Goal: Task Accomplishment & Management: Manage account settings

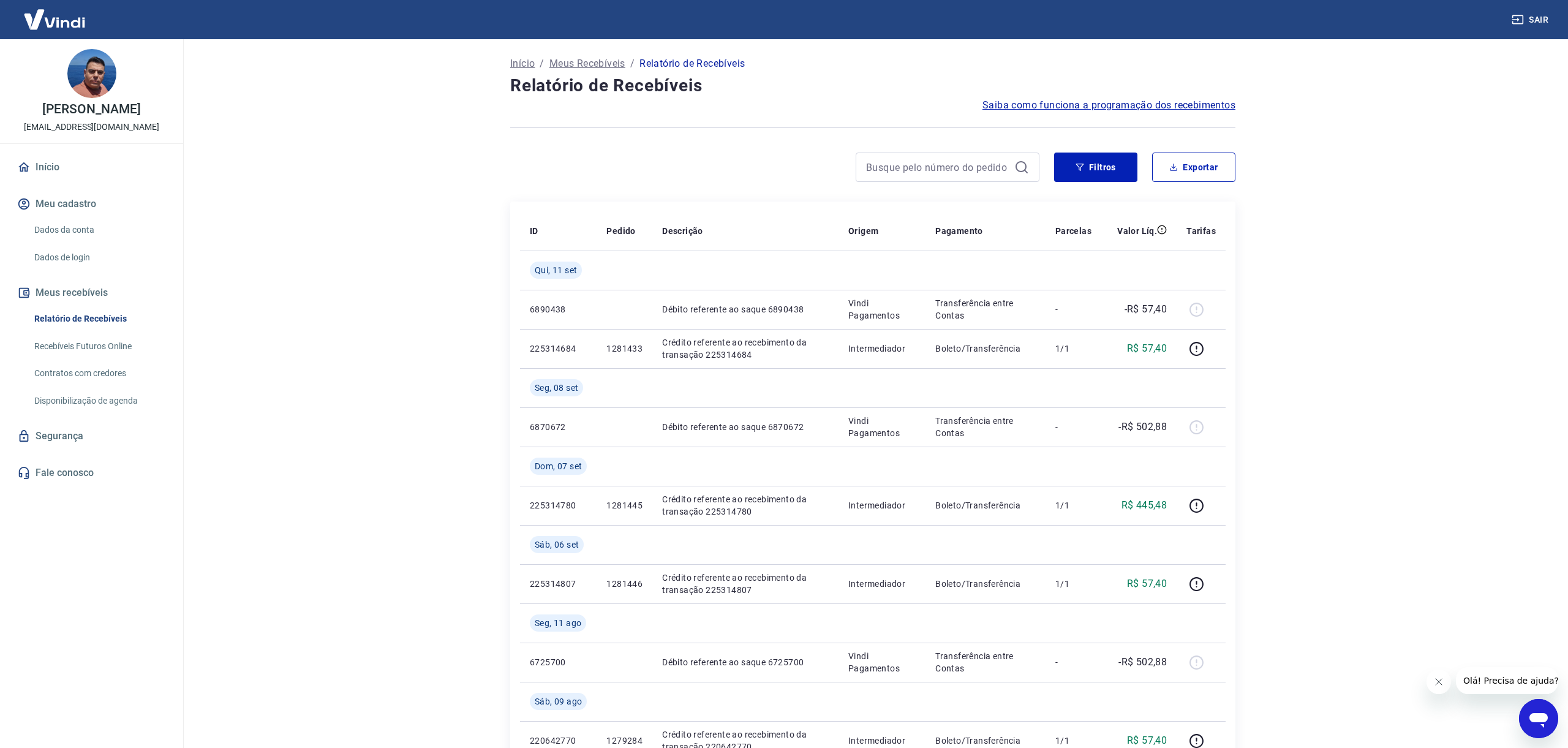
scroll to position [1, 0]
click at [1106, 101] on span "Saiba como funciona a programação dos recebimentos" at bounding box center [1109, 104] width 253 height 14
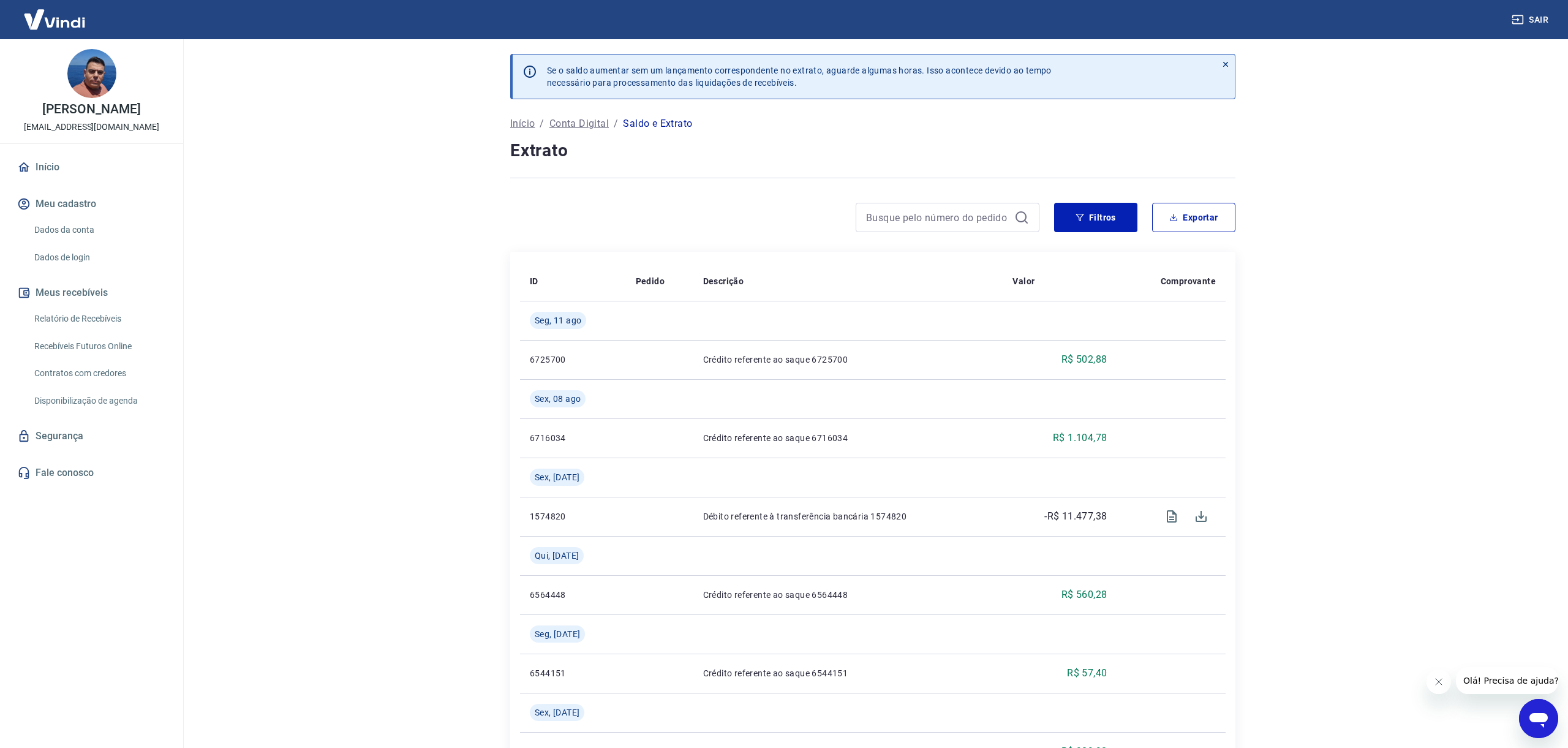
click at [581, 123] on p "Conta Digital" at bounding box center [579, 123] width 60 height 14
click at [1211, 214] on button "Exportar" at bounding box center [1193, 217] width 83 height 29
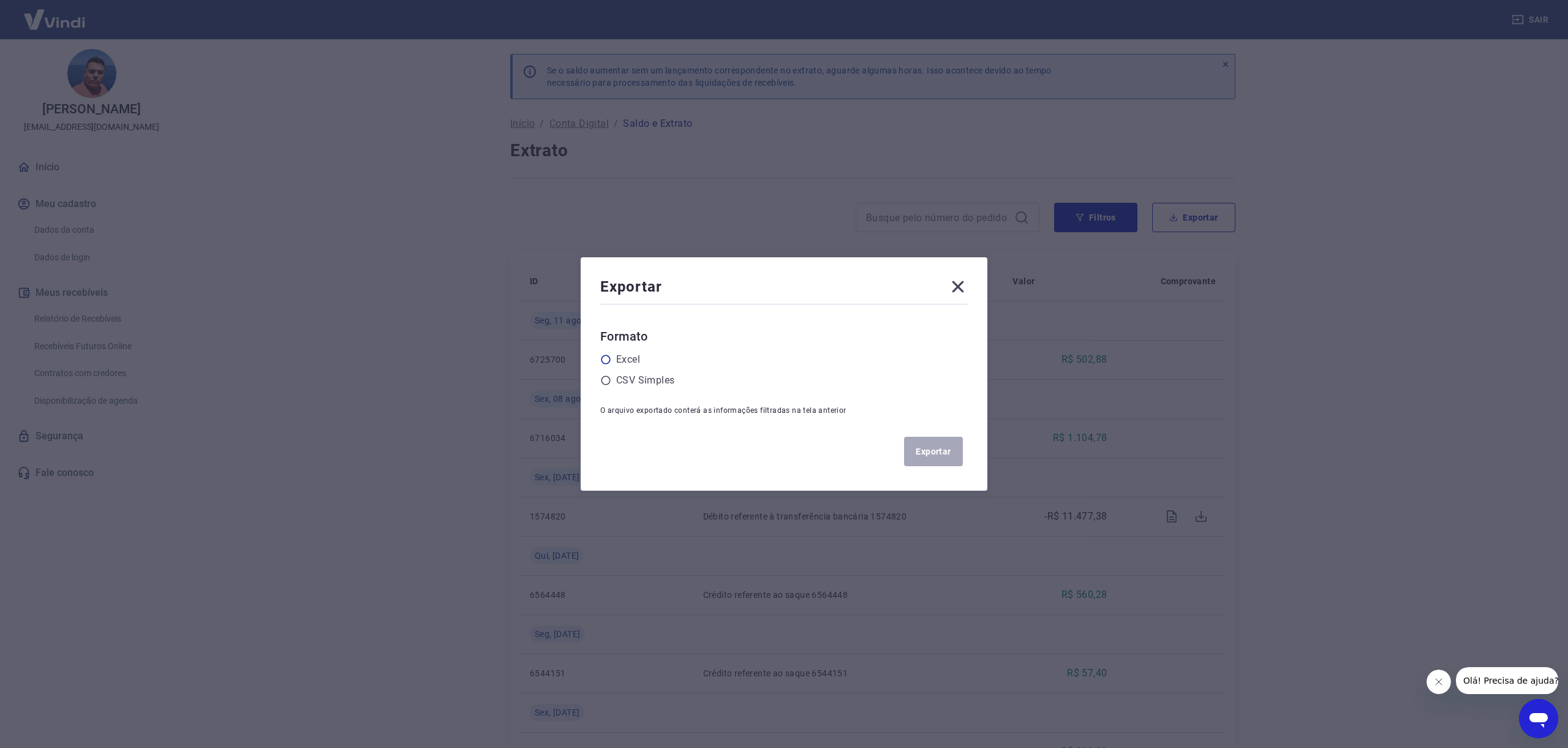
click at [640, 359] on div "Excel" at bounding box center [784, 359] width 367 height 14
click at [620, 359] on label "Excel" at bounding box center [628, 359] width 24 height 14
click at [0, 0] on input "radio" at bounding box center [0, 0] width 0 height 0
click at [945, 454] on button "Exportar" at bounding box center [934, 451] width 59 height 29
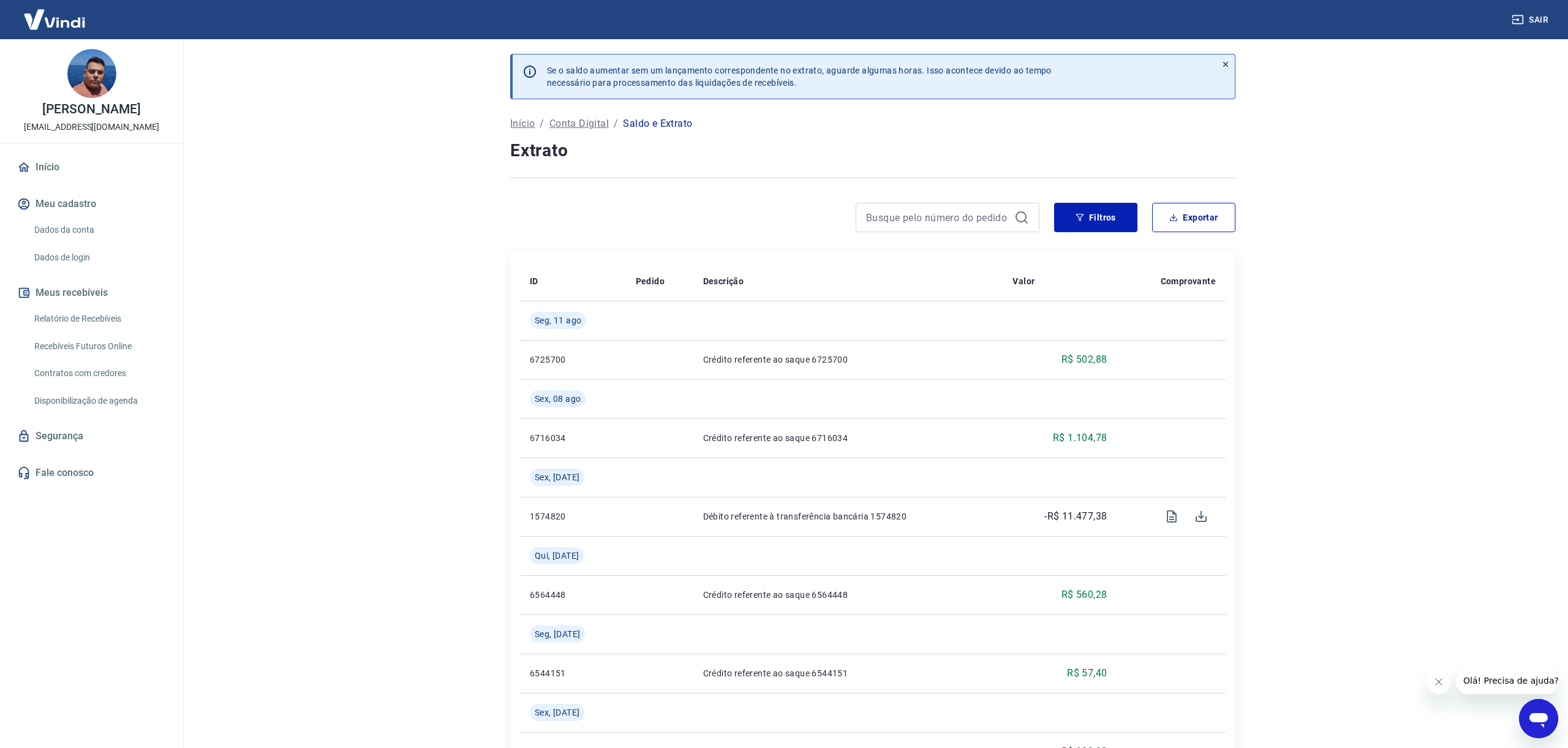
click at [656, 118] on p "Saldo e Extrato" at bounding box center [658, 123] width 69 height 14
click at [652, 122] on p "Saldo e Extrato" at bounding box center [658, 123] width 69 height 14
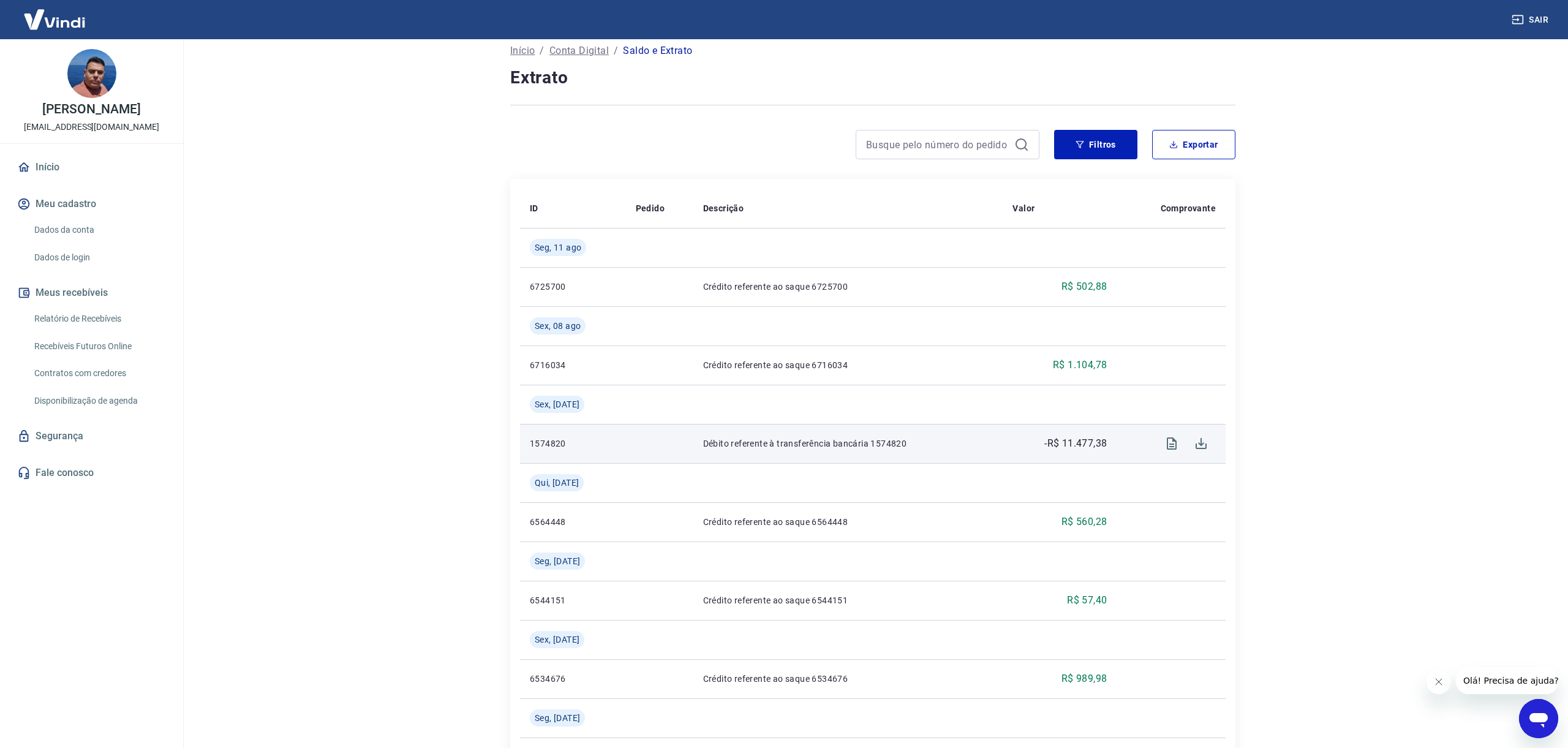
scroll to position [75, 0]
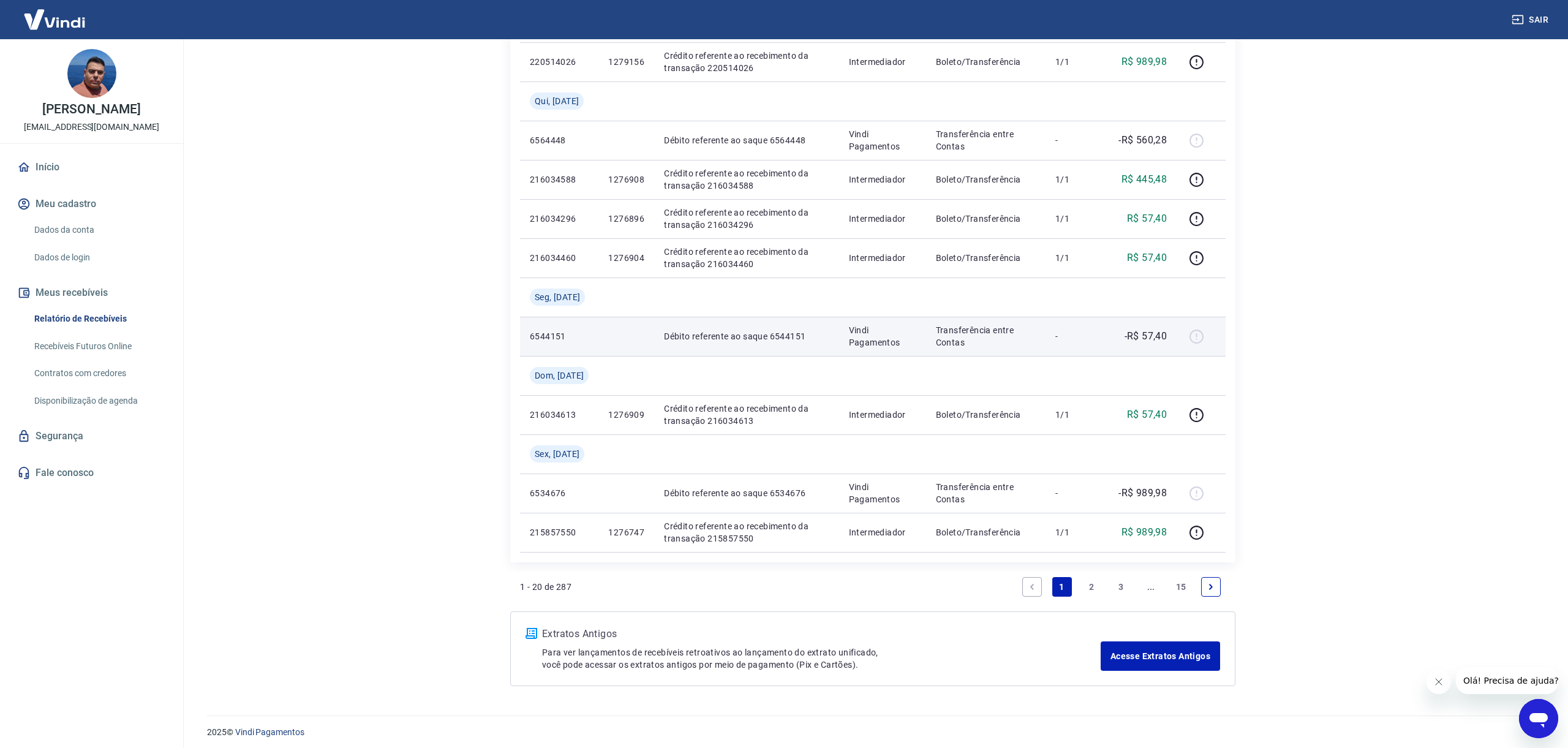
scroll to position [919, 0]
